Goal: Find specific page/section: Find specific page/section

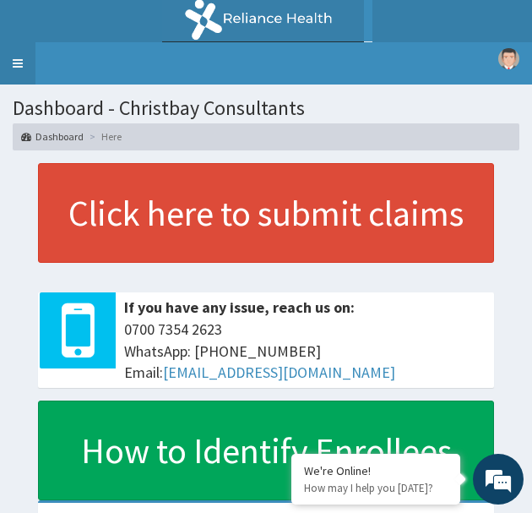
click at [16, 61] on link "Toggle navigation" at bounding box center [17, 63] width 35 height 42
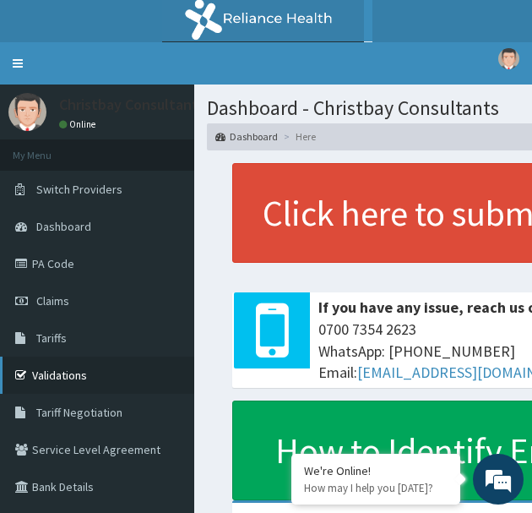
click at [41, 368] on link "Validations" at bounding box center [97, 375] width 194 height 37
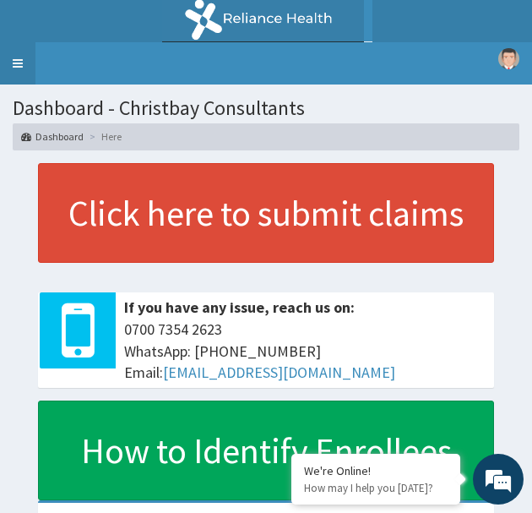
click at [16, 62] on link "Toggle navigation" at bounding box center [17, 63] width 35 height 42
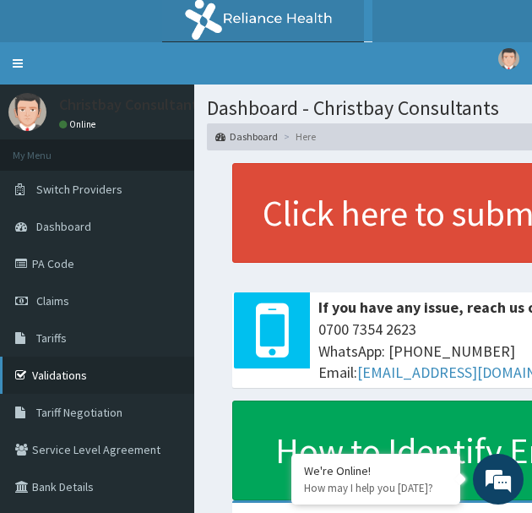
click at [62, 373] on link "Validations" at bounding box center [97, 375] width 194 height 37
